Goal: Task Accomplishment & Management: Use online tool/utility

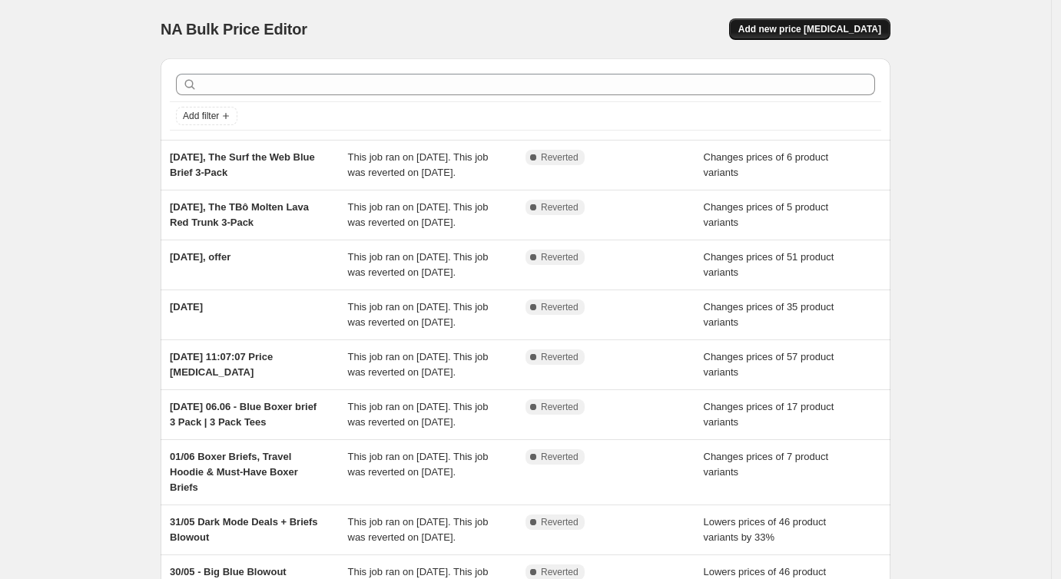
click at [812, 34] on span "Add new price [MEDICAL_DATA]" at bounding box center [809, 29] width 143 height 12
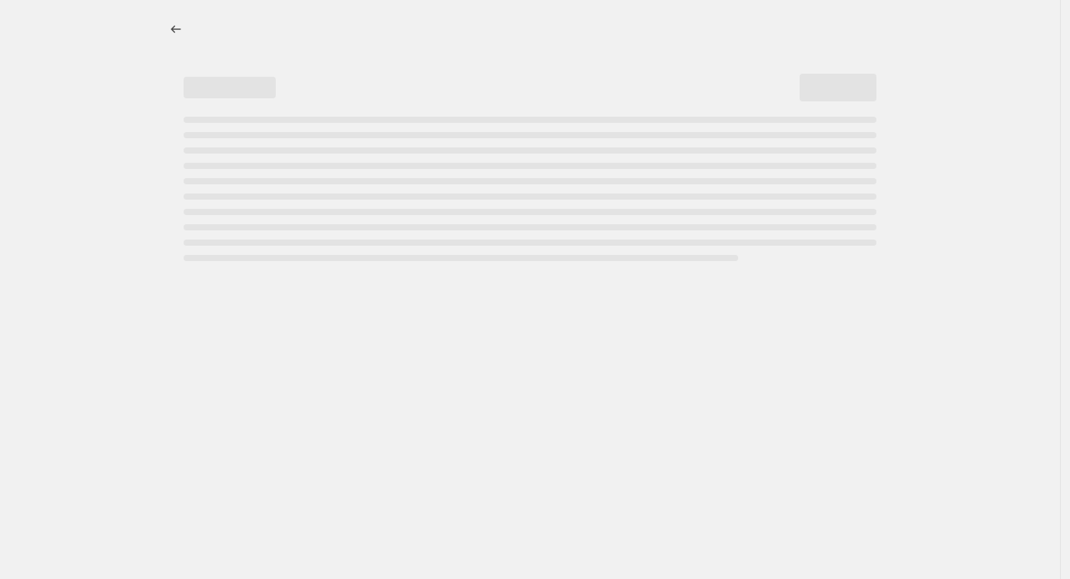
select select "percentage"
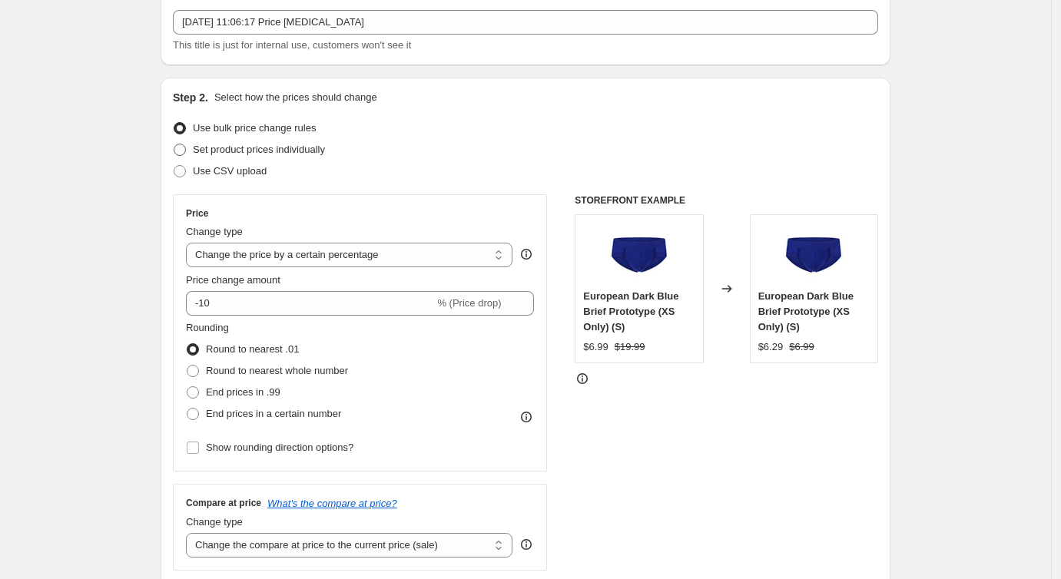
scroll to position [98, 0]
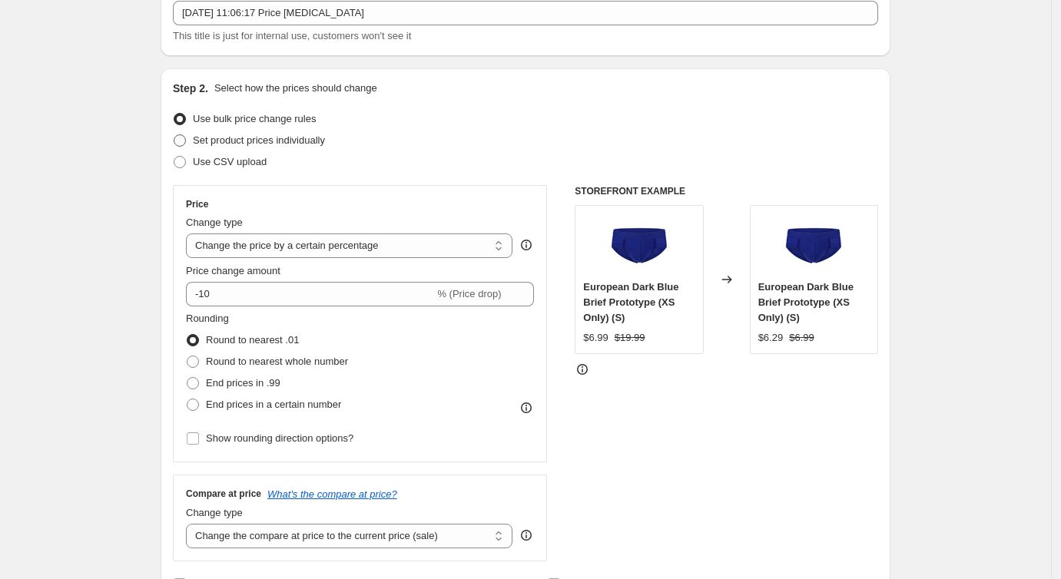
click at [186, 141] on span at bounding box center [180, 140] width 12 height 12
click at [174, 135] on input "Set product prices individually" at bounding box center [174, 134] width 1 height 1
radio input "true"
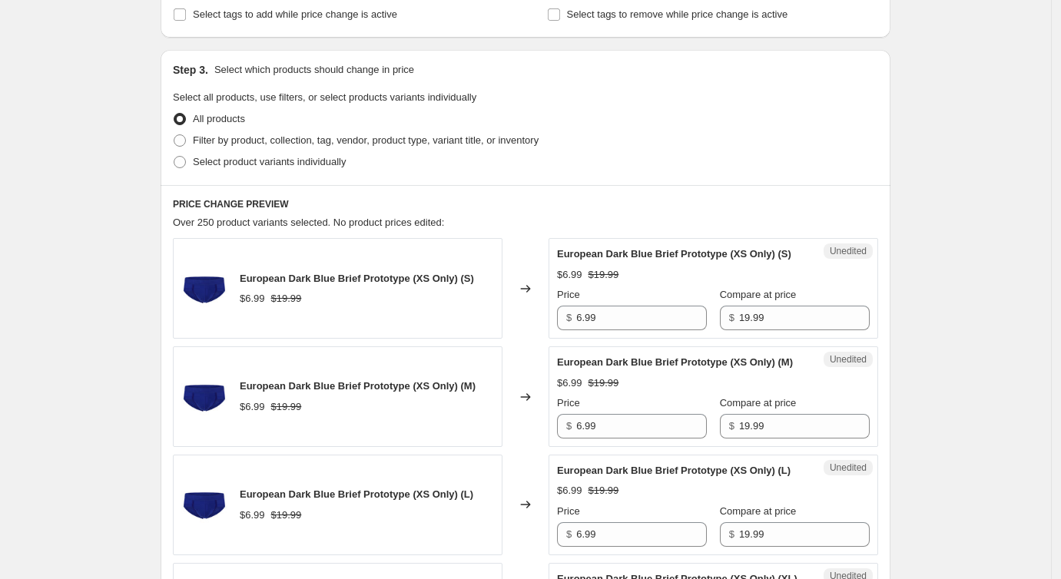
scroll to position [281, 0]
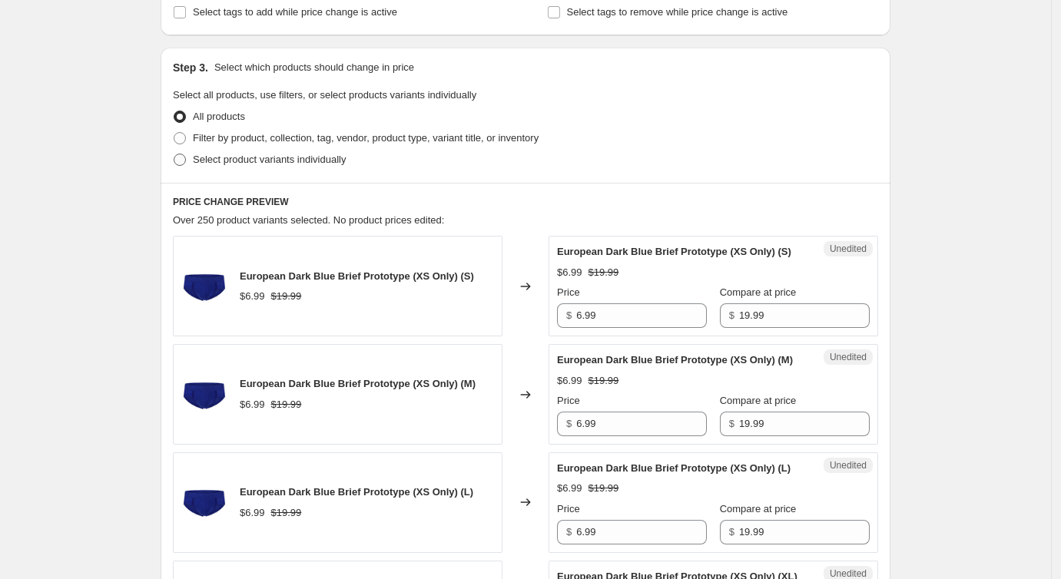
click at [183, 161] on span at bounding box center [180, 160] width 12 height 12
click at [174, 154] on input "Select product variants individually" at bounding box center [174, 154] width 1 height 1
radio input "true"
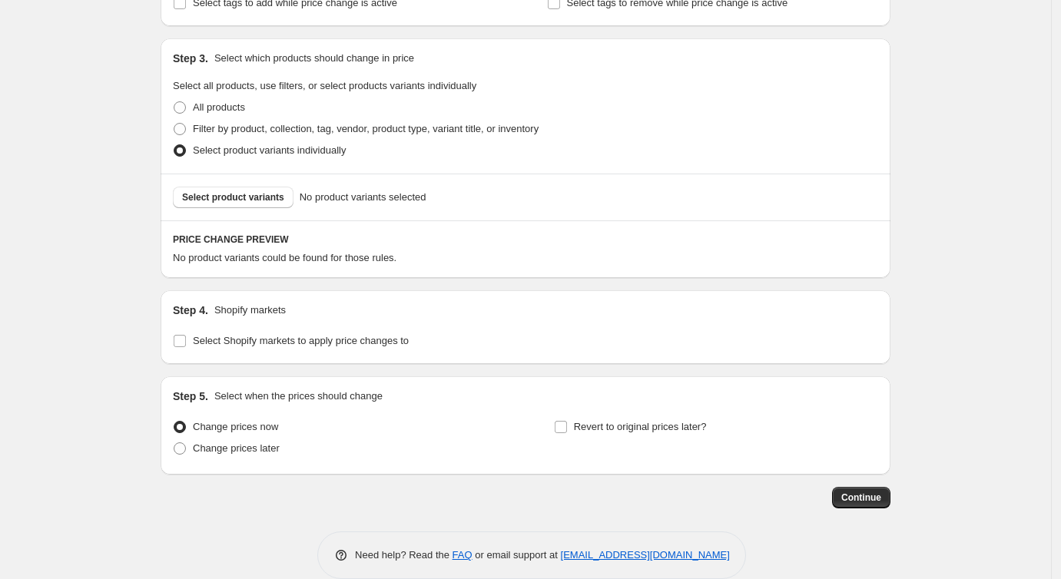
scroll to position [294, 0]
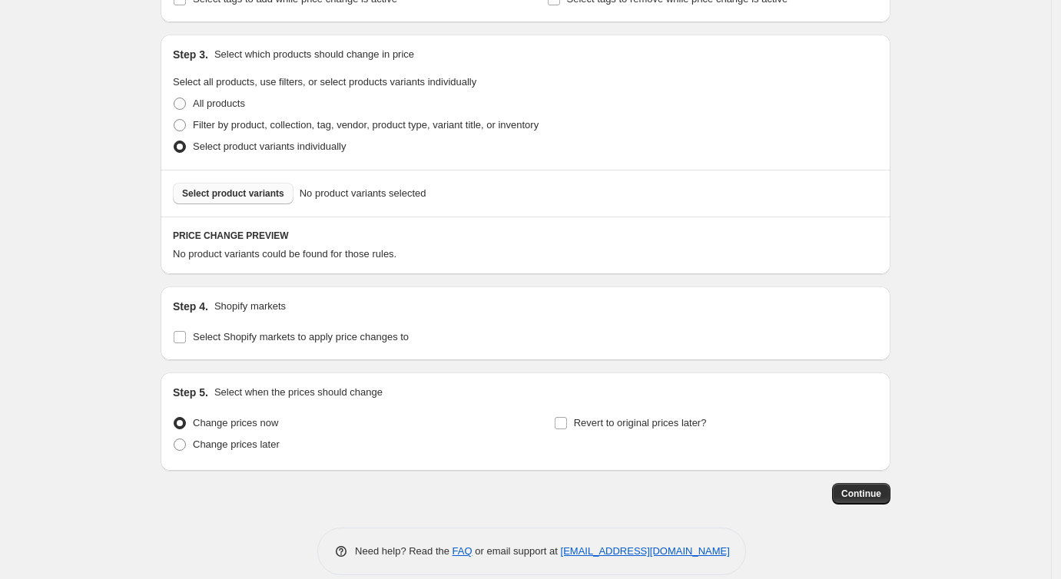
click at [208, 195] on span "Select product variants" at bounding box center [233, 193] width 102 height 12
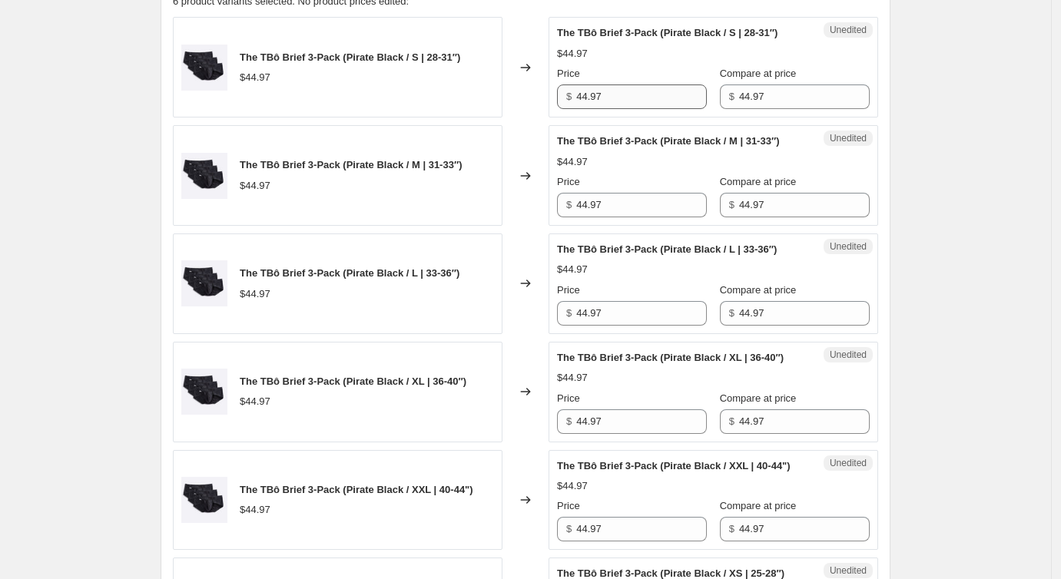
scroll to position [558, 0]
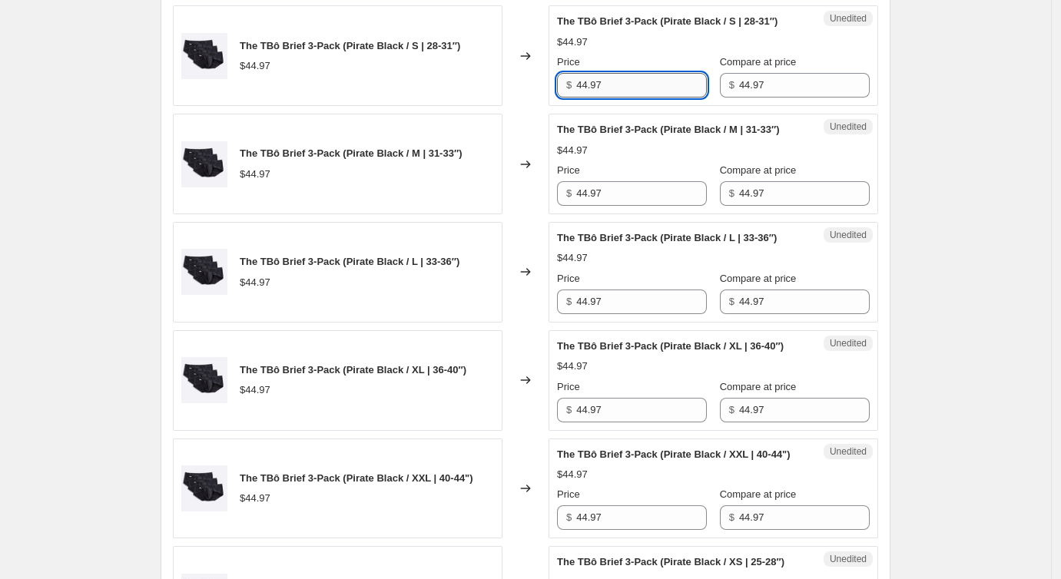
click at [598, 98] on input "44.97" at bounding box center [641, 85] width 131 height 25
type input "9"
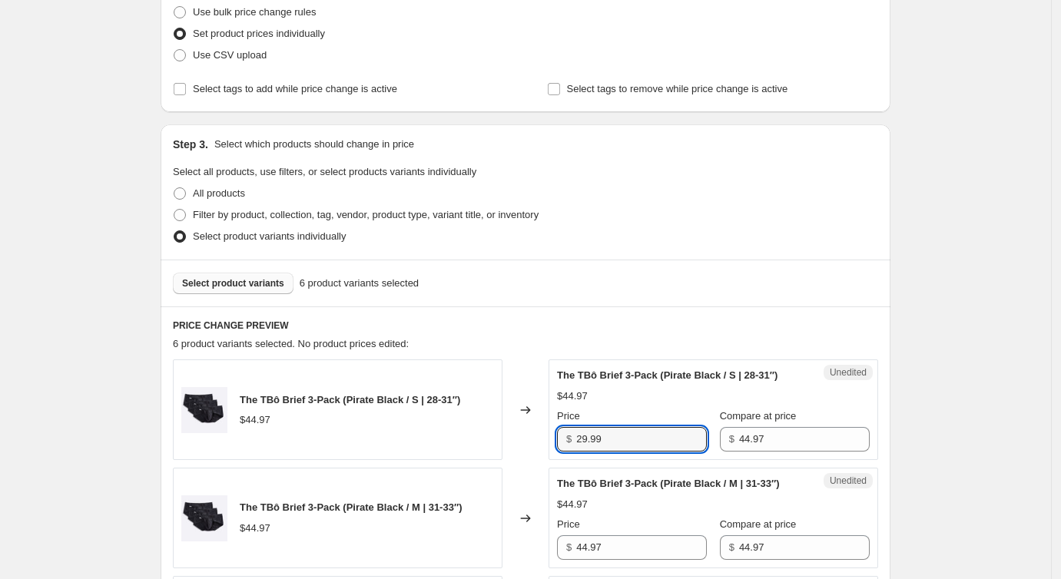
scroll to position [187, 0]
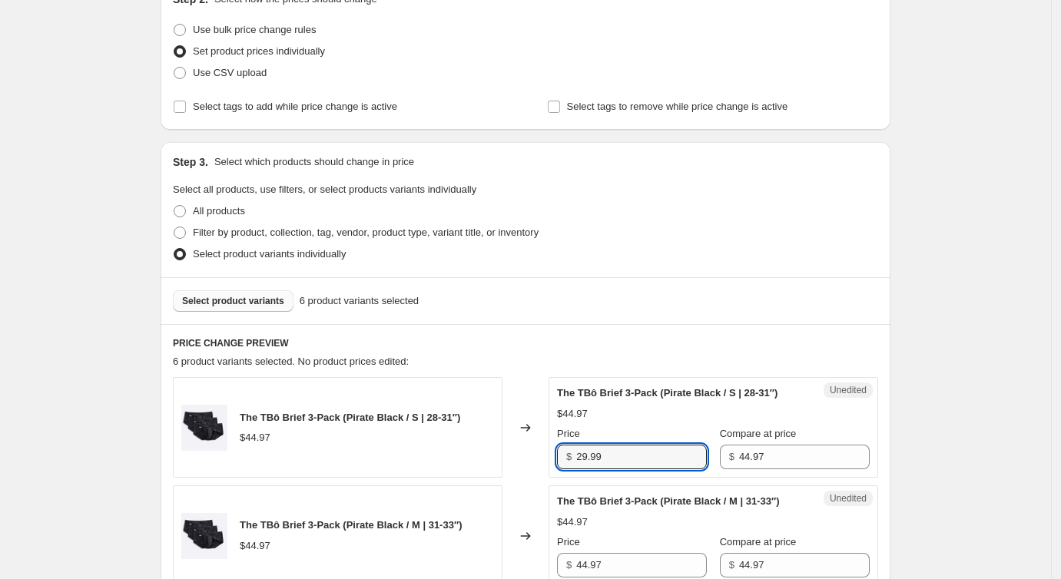
type input "29.99"
click at [227, 310] on button "Select product variants" at bounding box center [233, 301] width 121 height 22
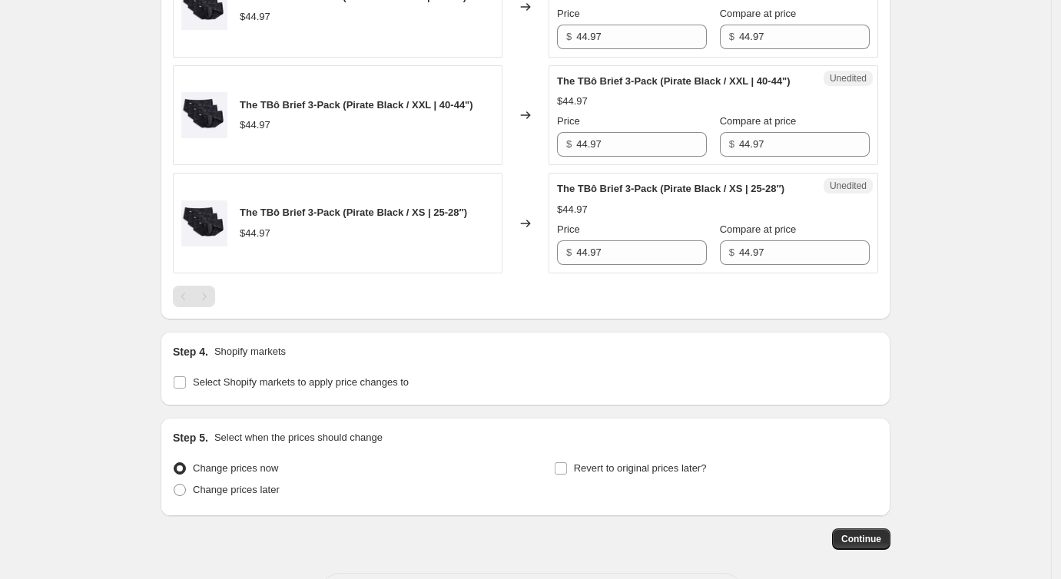
scroll to position [1082, 0]
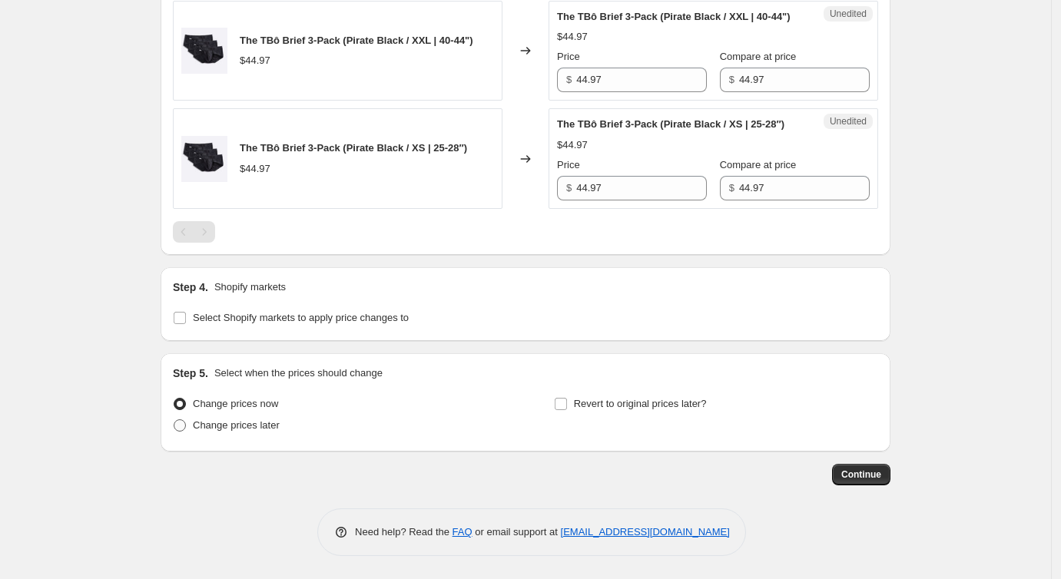
click at [186, 427] on span at bounding box center [180, 425] width 12 height 12
click at [174, 420] on input "Change prices later" at bounding box center [174, 419] width 1 height 1
radio input "true"
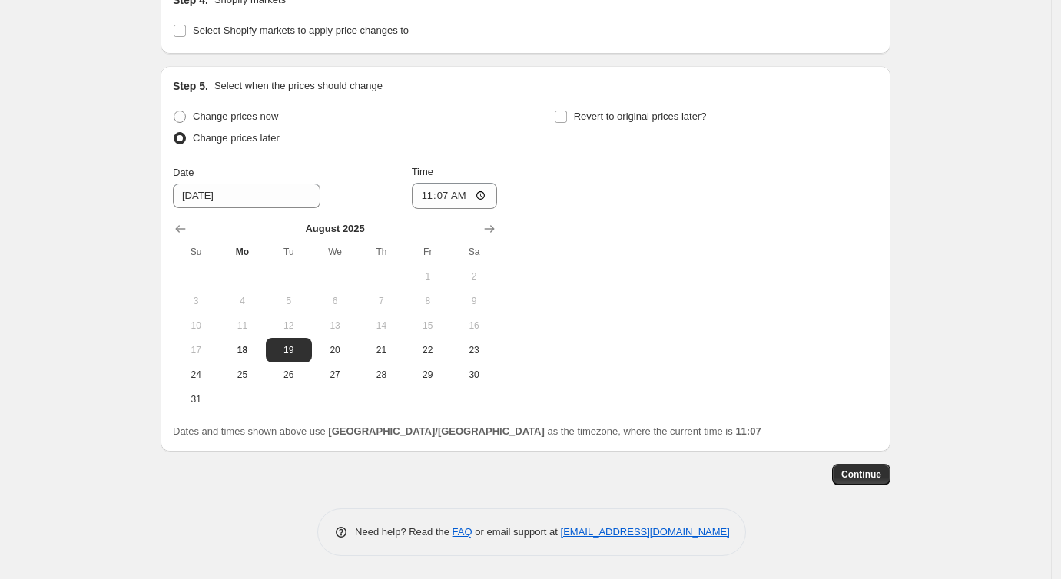
scroll to position [1369, 0]
click at [423, 351] on span "22" at bounding box center [428, 350] width 34 height 12
type input "[DATE]"
click at [457, 198] on input "11:07" at bounding box center [455, 196] width 86 height 26
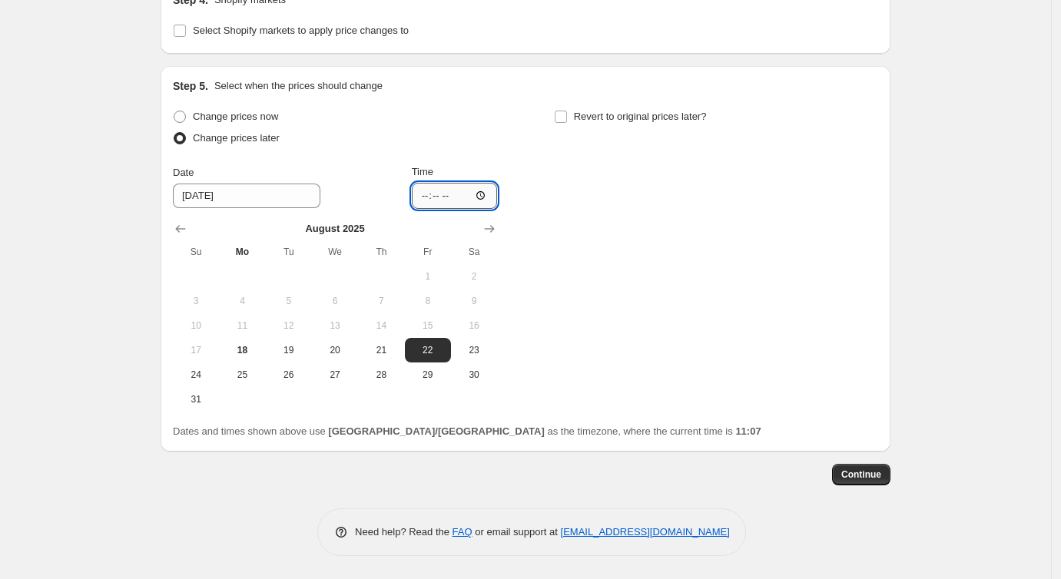
type input "09:00"
click at [674, 189] on div "Change prices now Change prices later Date [DATE] Time 09:00 [DATE] Su Mo Tu We…" at bounding box center [525, 259] width 705 height 306
click at [563, 121] on input "Revert to original prices later?" at bounding box center [561, 117] width 12 height 12
checkbox input "true"
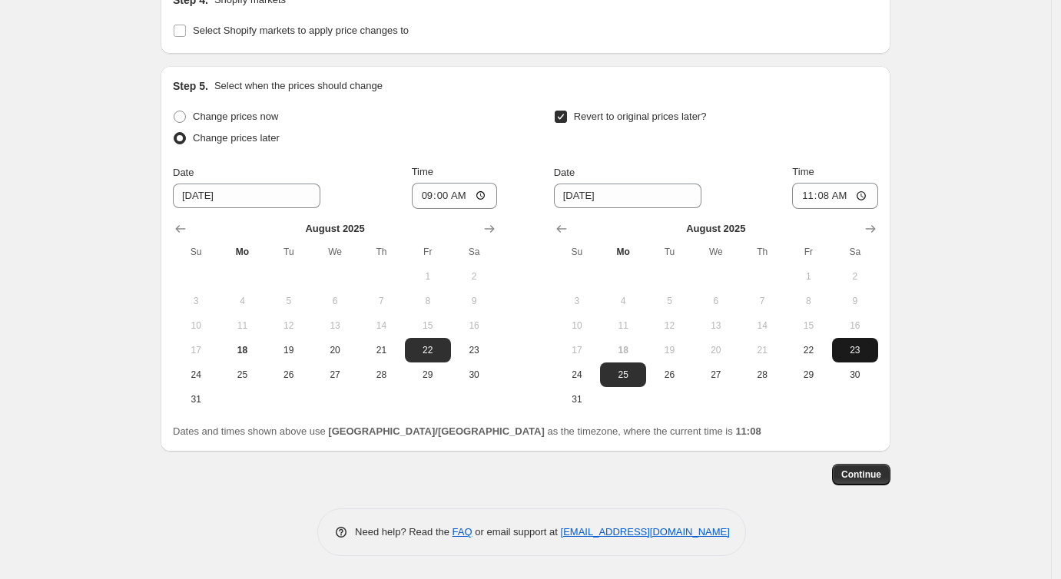
click at [847, 355] on span "23" at bounding box center [855, 350] width 34 height 12
type input "[DATE]"
click at [824, 199] on input "11:08" at bounding box center [835, 196] width 86 height 26
type input "09:00"
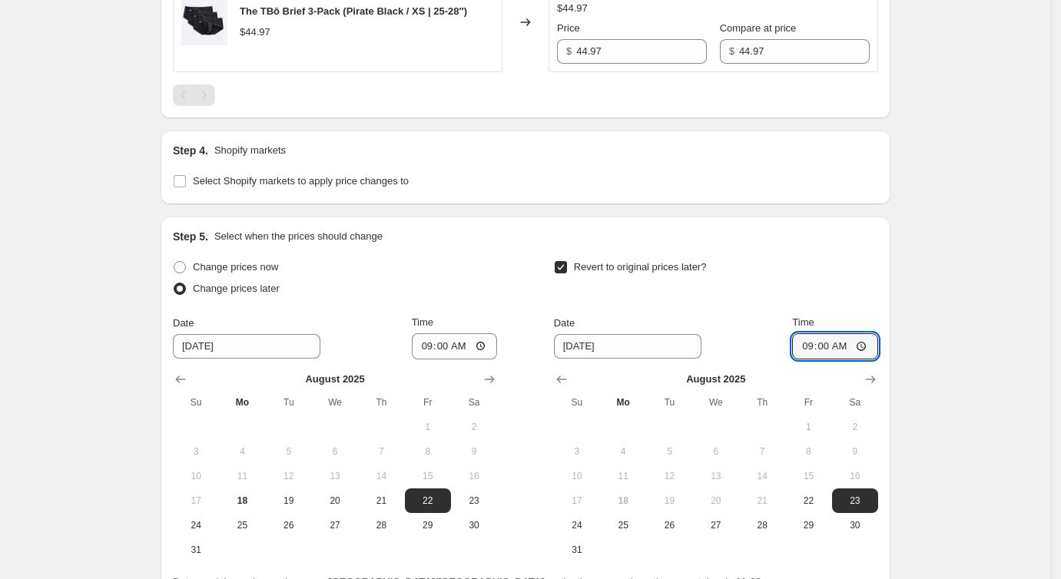
scroll to position [1370, 0]
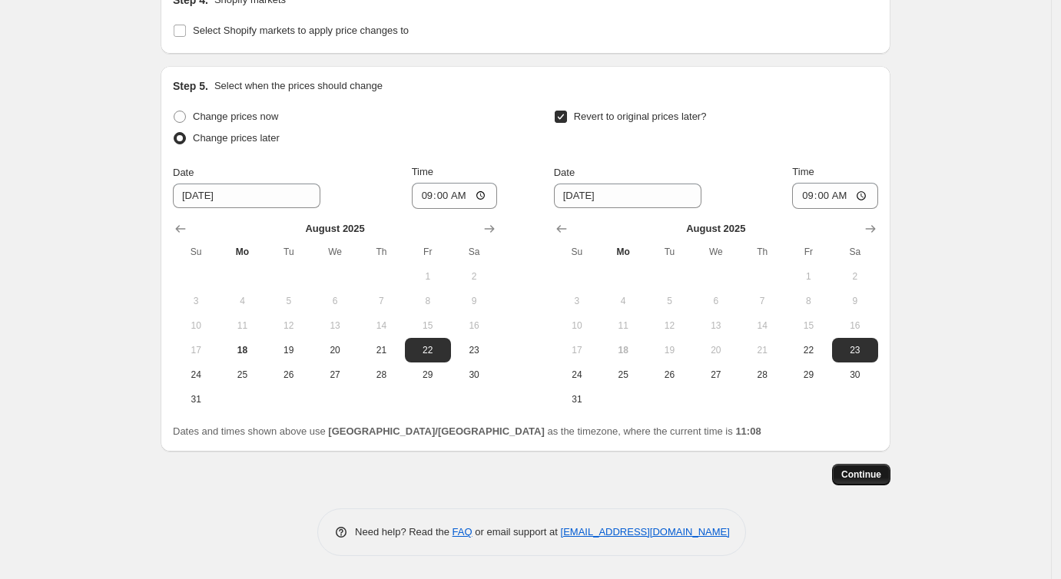
click at [849, 472] on span "Continue" at bounding box center [861, 475] width 40 height 12
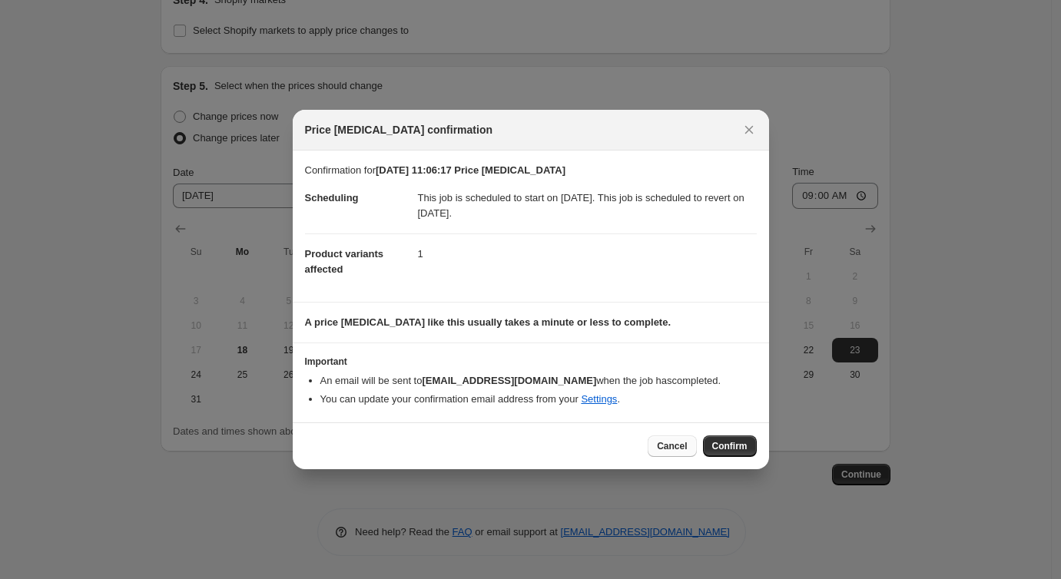
click at [666, 450] on span "Cancel" at bounding box center [672, 446] width 30 height 12
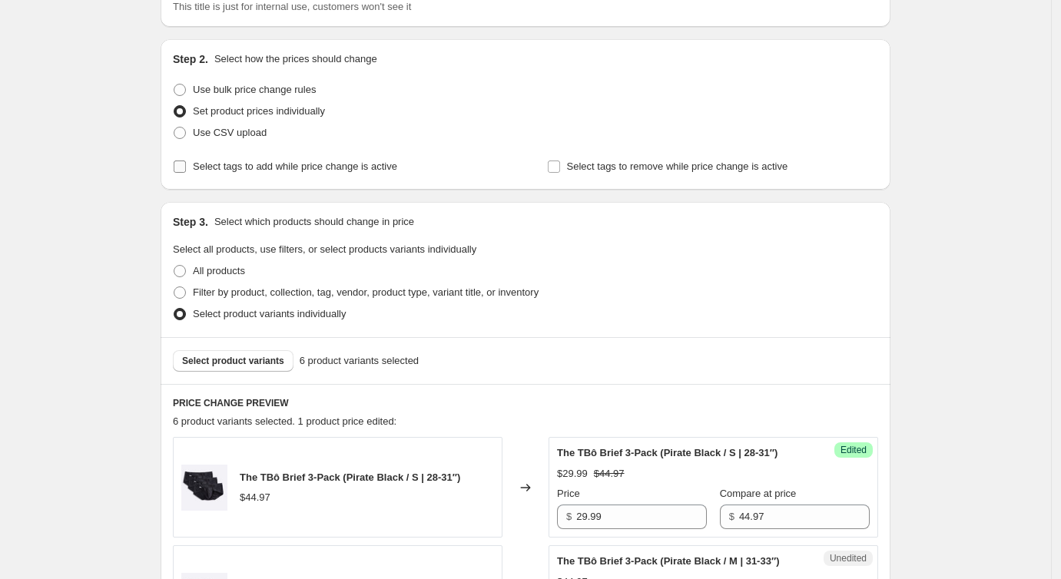
scroll to position [125, 0]
click at [186, 167] on input "Select tags to add while price change is active" at bounding box center [180, 168] width 12 height 12
checkbox input "true"
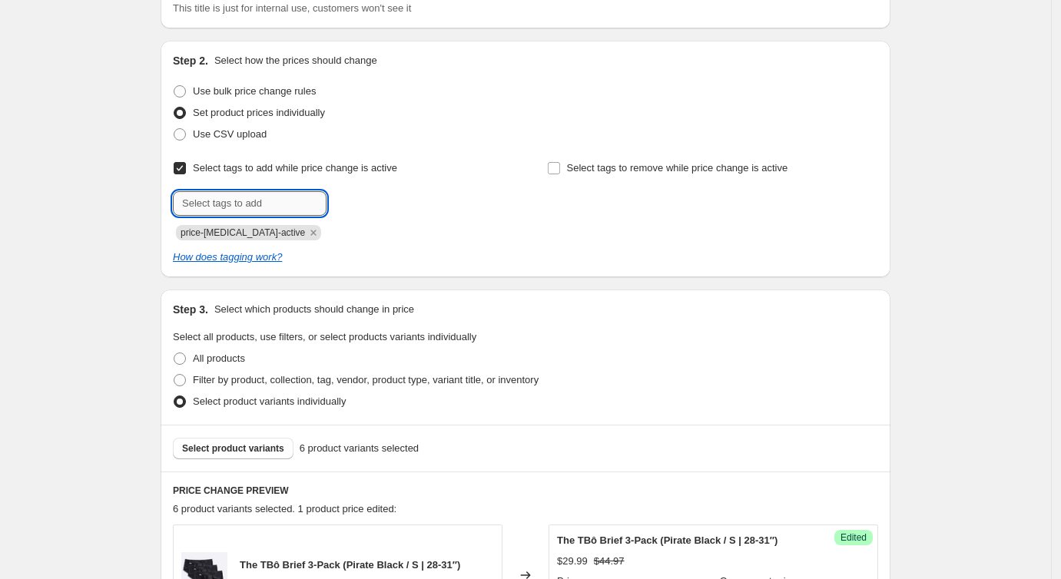
click at [244, 199] on input "text" at bounding box center [250, 203] width 154 height 25
type input "dc"
click at [357, 207] on b "Add" at bounding box center [349, 202] width 18 height 11
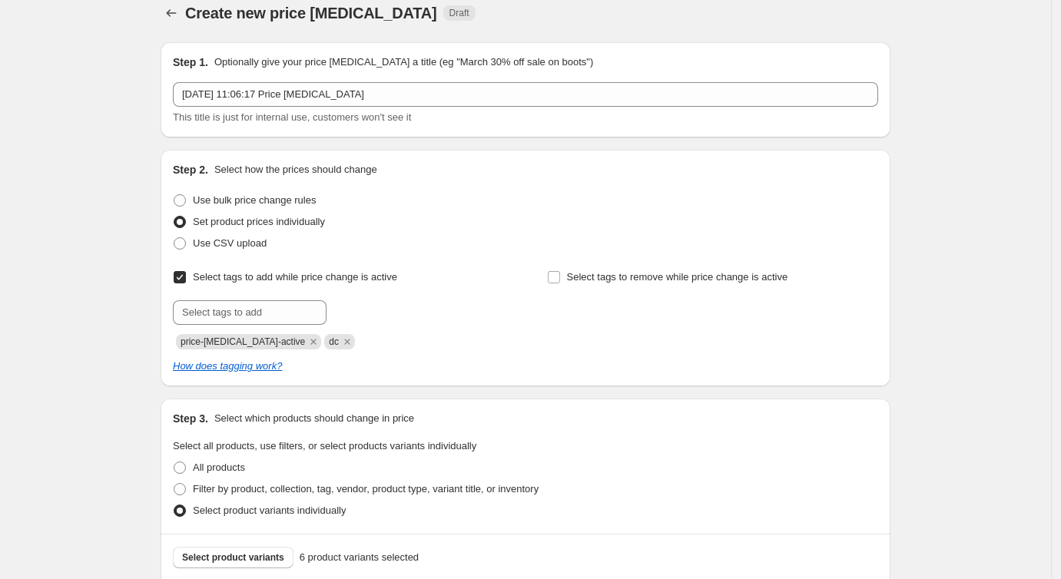
scroll to position [0, 0]
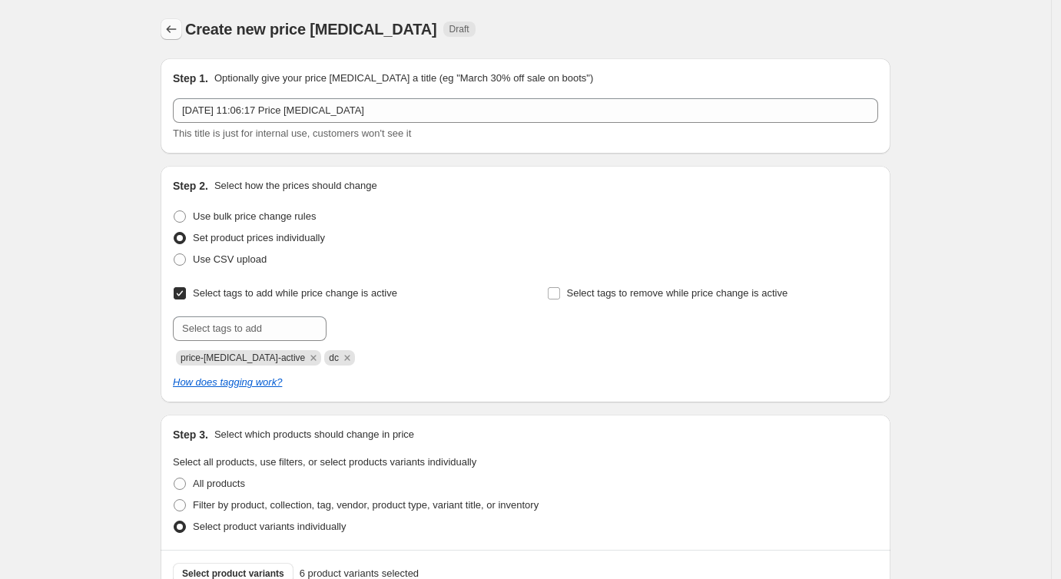
click at [170, 35] on icon "Price change jobs" at bounding box center [171, 29] width 15 height 15
